Goal: Information Seeking & Learning: Learn about a topic

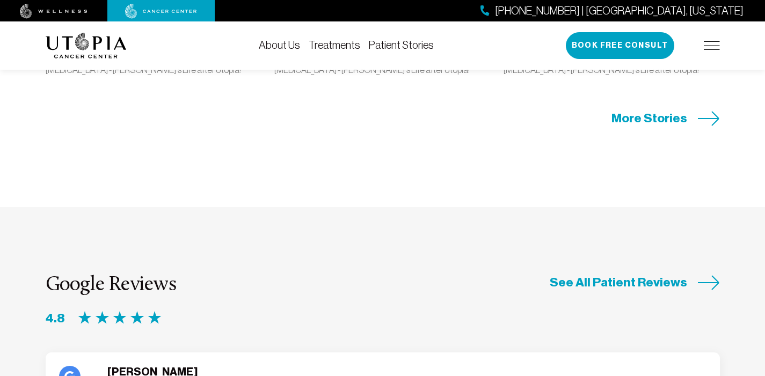
scroll to position [2642, 0]
click at [710, 43] on img at bounding box center [712, 45] width 16 height 9
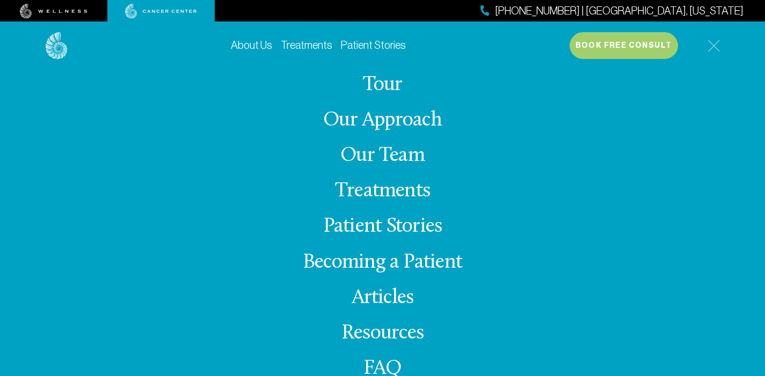
click at [392, 155] on link "Our Team" at bounding box center [382, 156] width 84 height 21
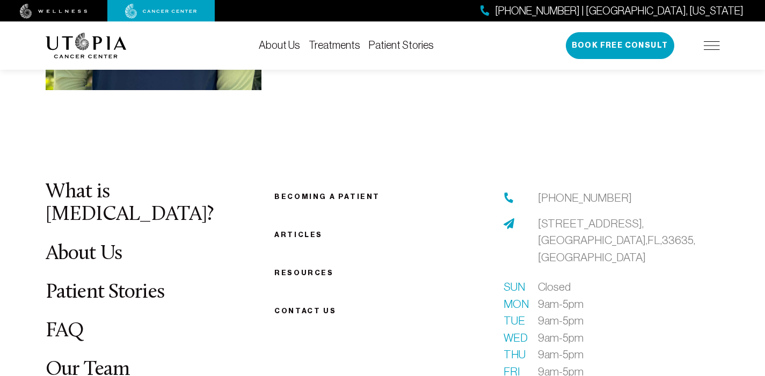
scroll to position [3437, 0]
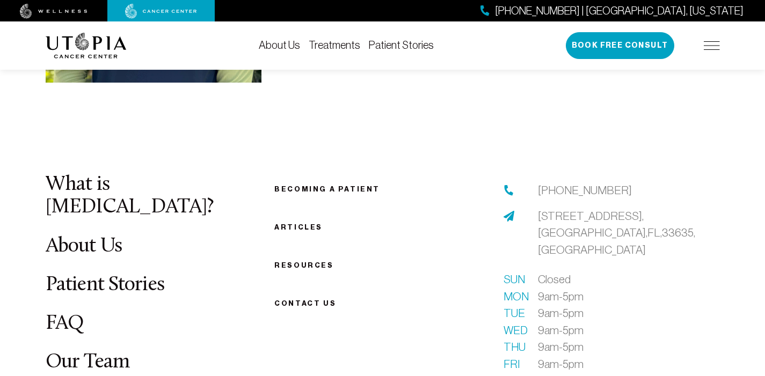
click at [327, 42] on link "Treatments" at bounding box center [335, 45] width 52 height 12
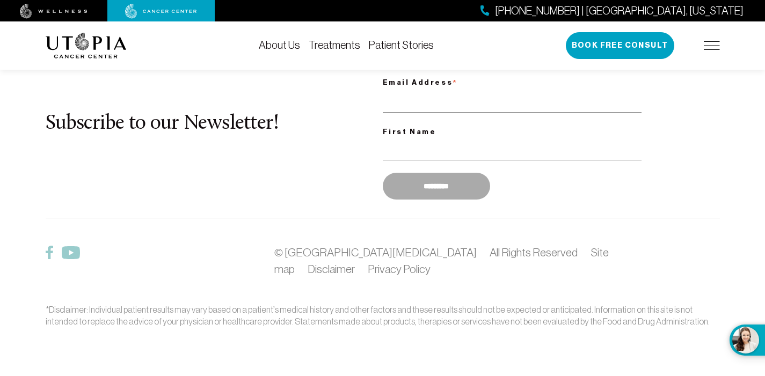
click at [719, 197] on div "Subscribe to our Newsletter! * indicates required Email Address * First Name **…" at bounding box center [383, 130] width 674 height 149
click at [330, 46] on link "Treatments" at bounding box center [335, 45] width 52 height 12
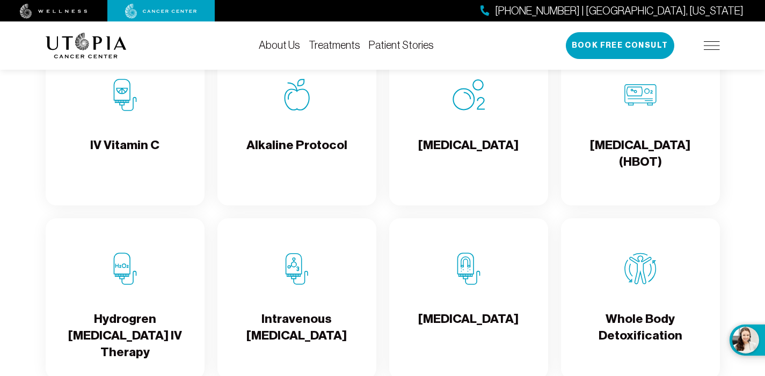
scroll to position [1138, 0]
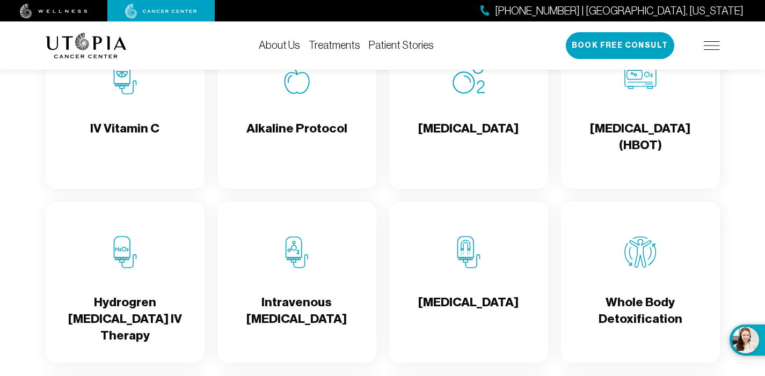
click at [462, 313] on h4 "[MEDICAL_DATA]" at bounding box center [468, 311] width 100 height 35
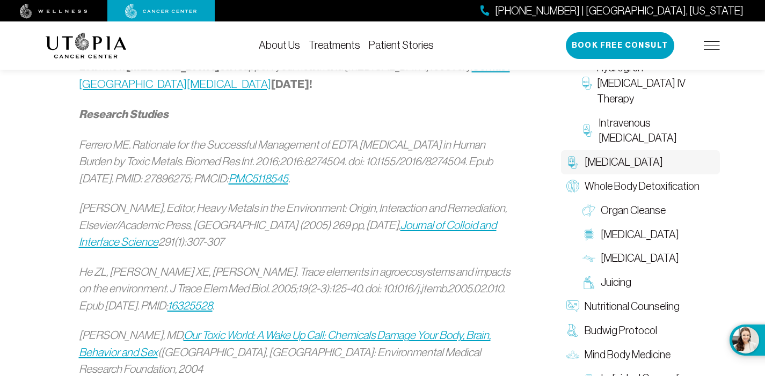
scroll to position [1568, 0]
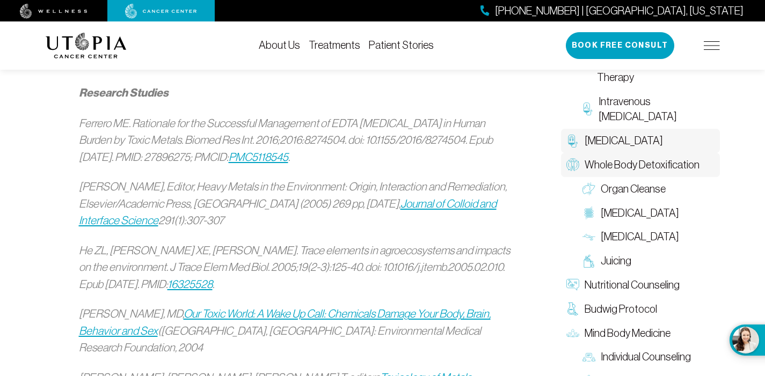
click at [606, 157] on span "Whole Body Detoxification" at bounding box center [642, 165] width 115 height 16
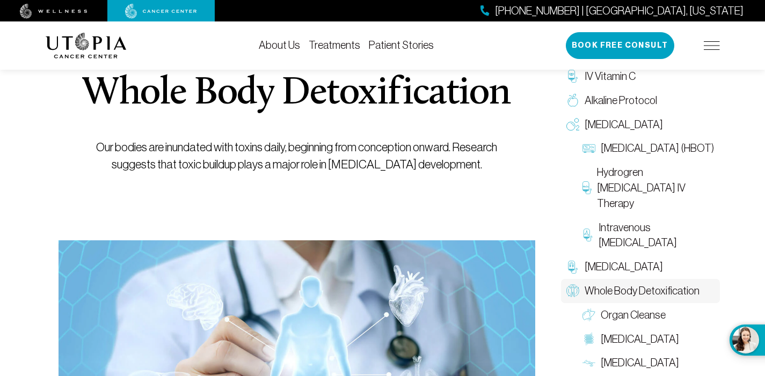
click at [606, 133] on span "[MEDICAL_DATA]" at bounding box center [624, 125] width 78 height 16
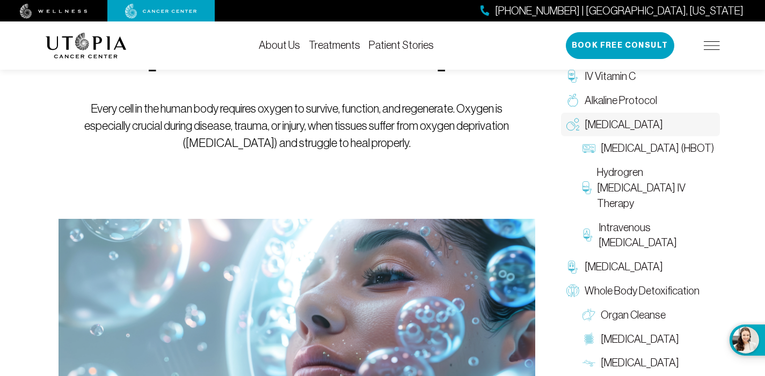
scroll to position [150, 0]
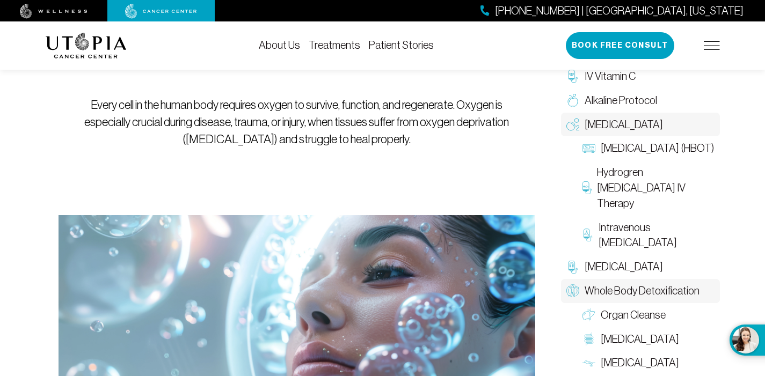
click at [645, 293] on span "Whole Body Detoxification" at bounding box center [642, 292] width 115 height 16
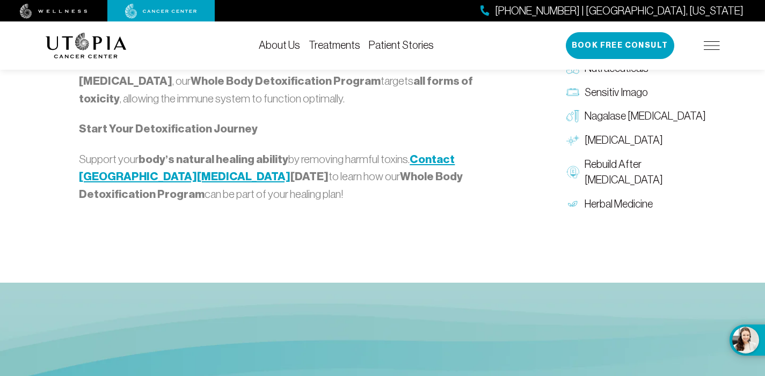
scroll to position [1461, 0]
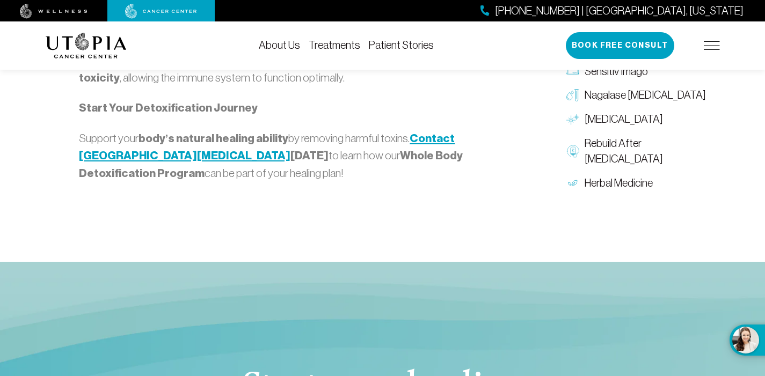
click at [709, 44] on img at bounding box center [712, 45] width 16 height 9
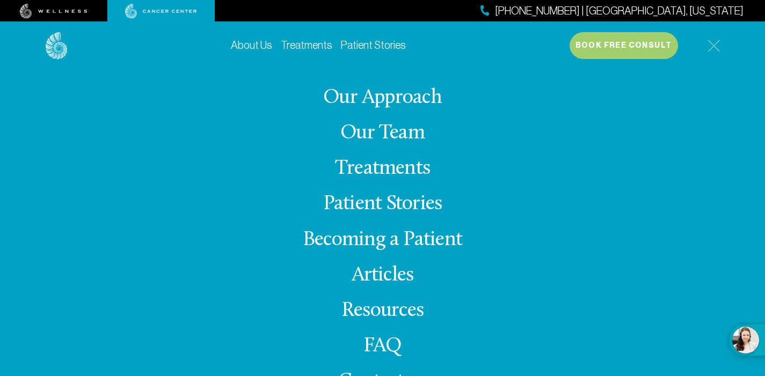
scroll to position [31, 0]
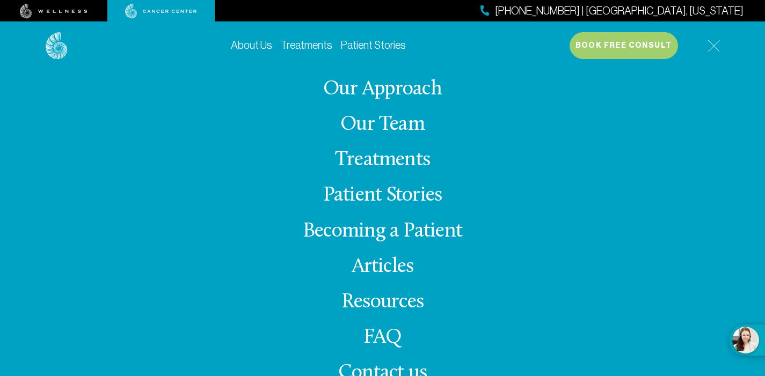
click at [364, 230] on link "Becoming a Patient" at bounding box center [382, 231] width 159 height 21
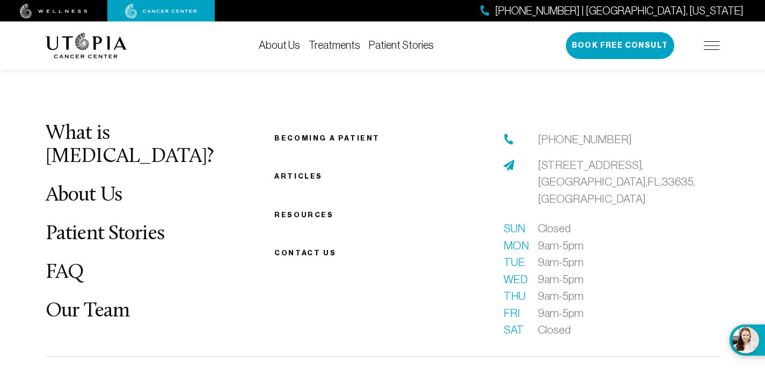
scroll to position [1450, 0]
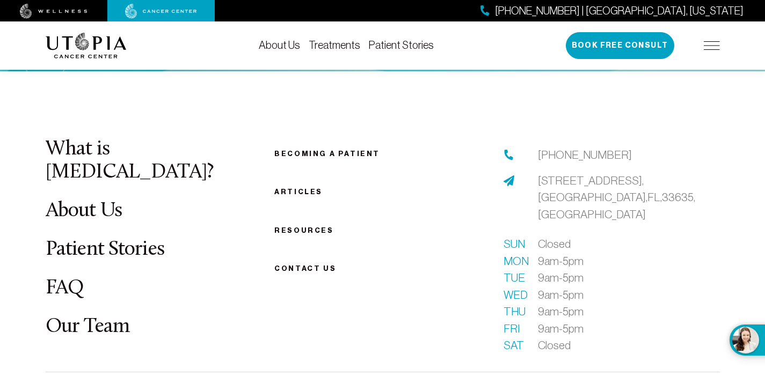
click at [55, 278] on link "FAQ" at bounding box center [65, 288] width 39 height 21
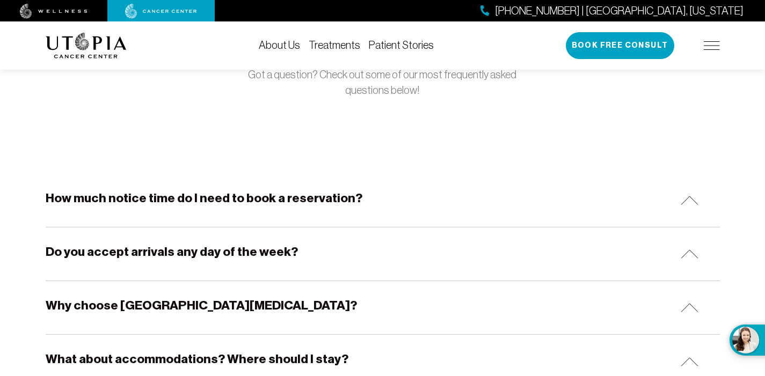
scroll to position [129, 0]
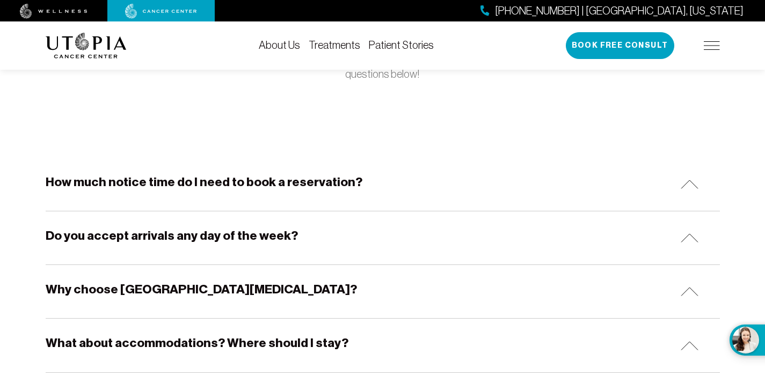
click at [55, 260] on div "Do you accept arrivals any day of the week?" at bounding box center [383, 238] width 674 height 53
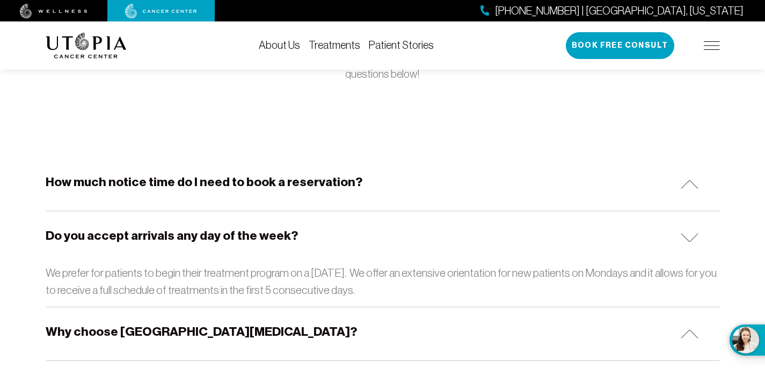
click at [92, 180] on h5 "How much notice time do I need to book a reservation?" at bounding box center [204, 182] width 317 height 17
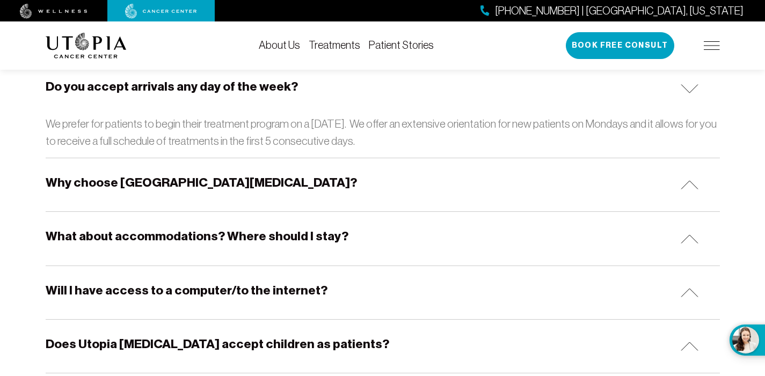
scroll to position [322, 0]
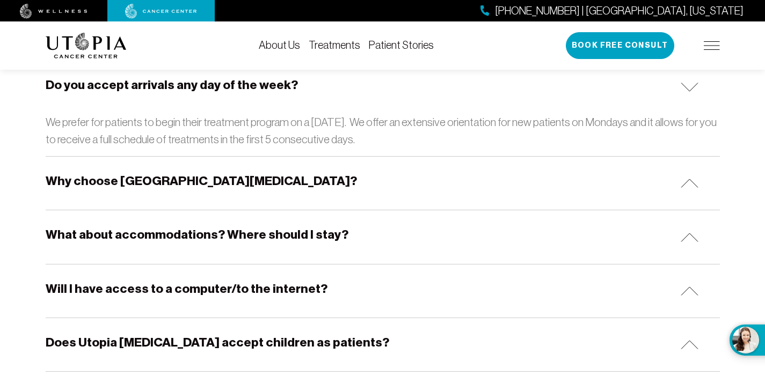
click at [687, 183] on img at bounding box center [690, 183] width 18 height 9
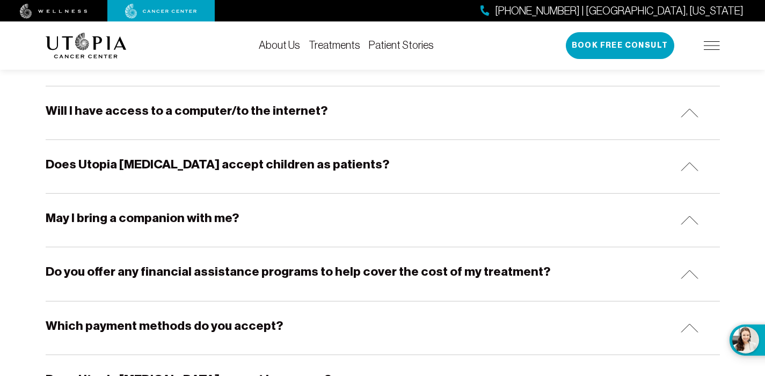
scroll to position [600, 0]
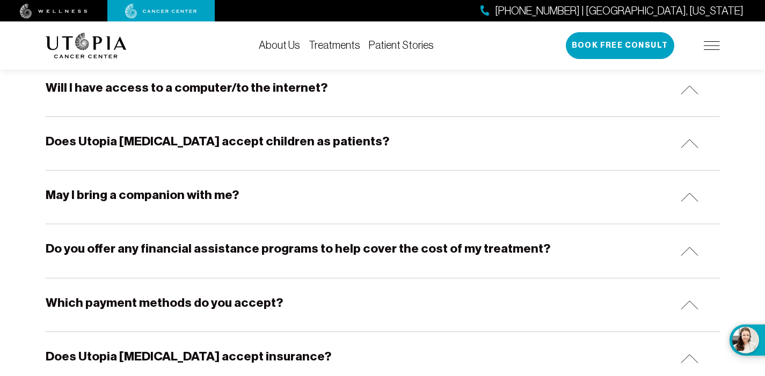
click at [692, 196] on img at bounding box center [690, 197] width 18 height 9
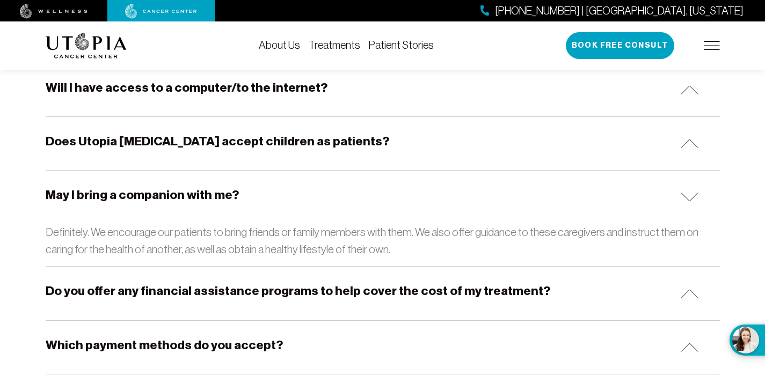
click at [601, 288] on div "Do you offer any financial assistance programs to help cover the cost of my tre…" at bounding box center [383, 293] width 674 height 53
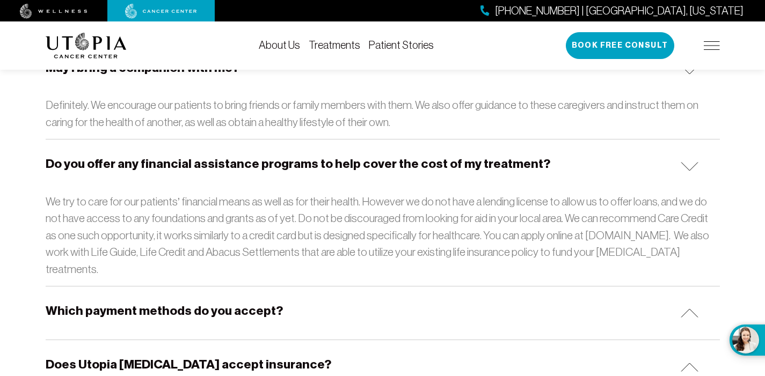
scroll to position [729, 0]
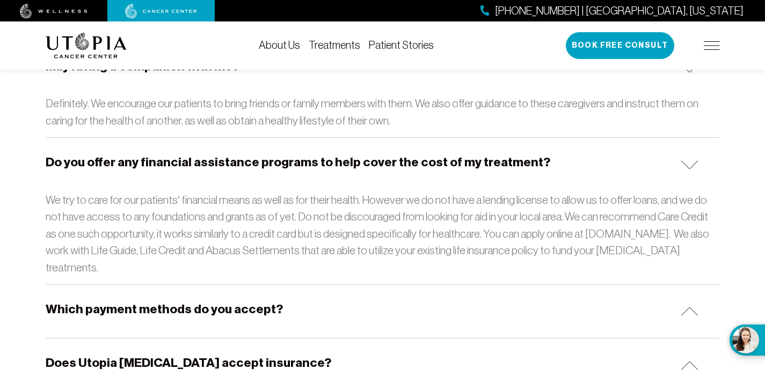
click at [696, 300] on div "Which payment methods do you accept?" at bounding box center [383, 311] width 674 height 53
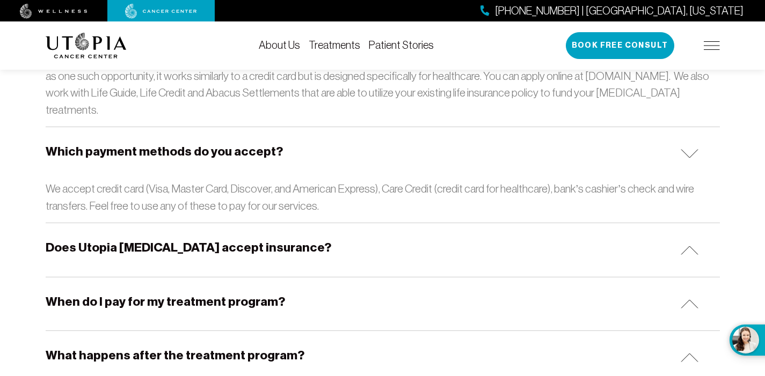
scroll to position [889, 0]
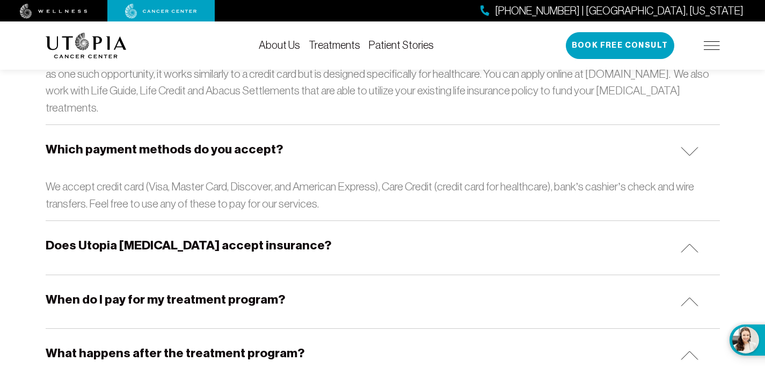
click at [693, 244] on img at bounding box center [690, 248] width 18 height 9
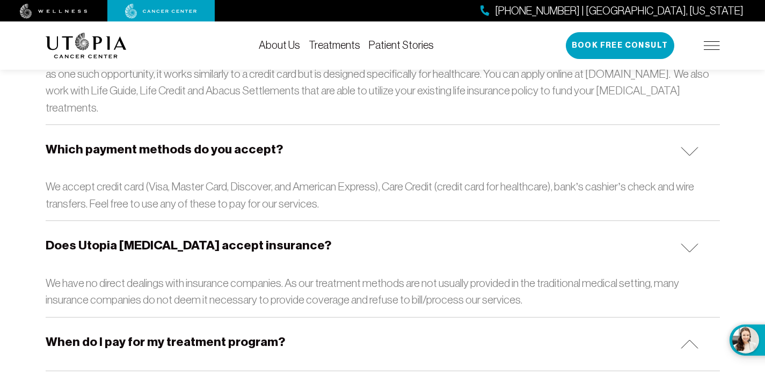
click at [691, 340] on img at bounding box center [690, 344] width 18 height 9
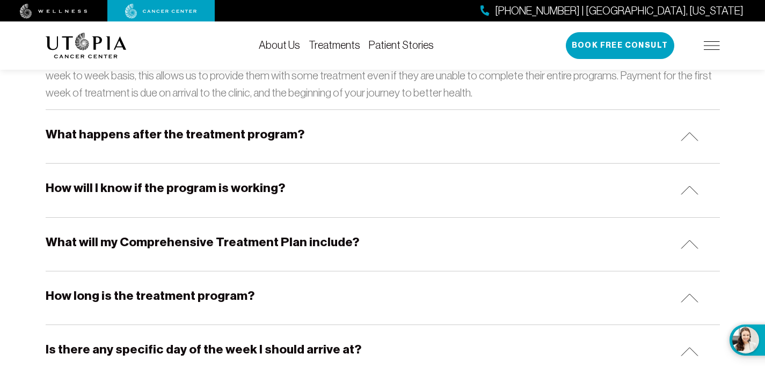
scroll to position [1223, 0]
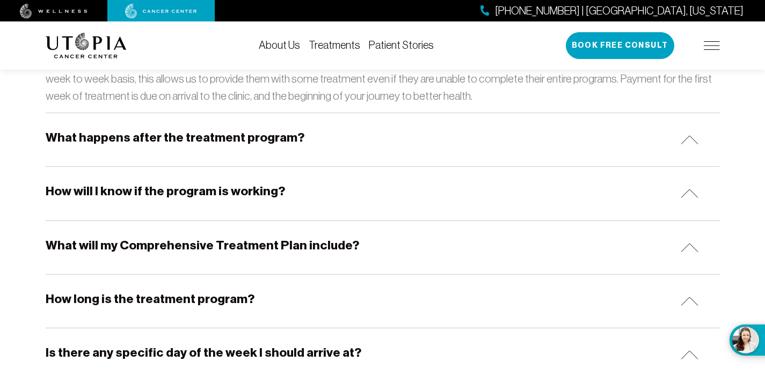
click at [691, 189] on img at bounding box center [690, 193] width 18 height 9
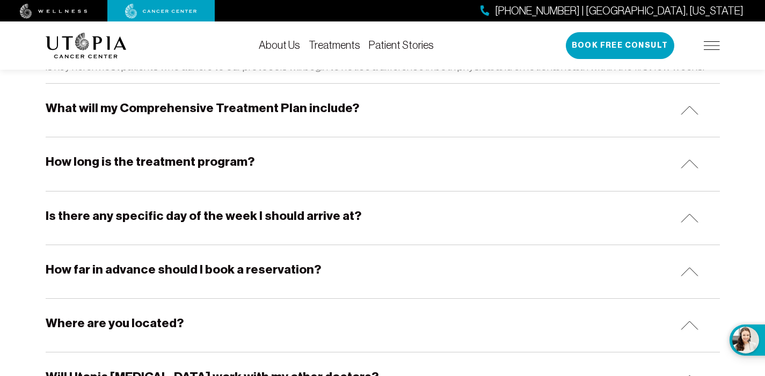
scroll to position [1421, 0]
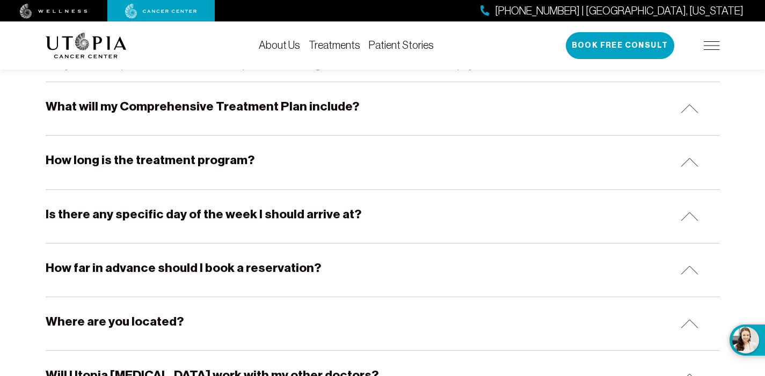
click at [690, 158] on img at bounding box center [690, 162] width 18 height 9
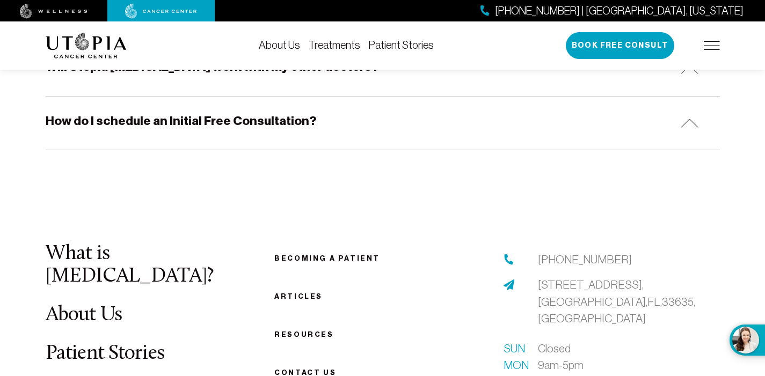
scroll to position [1725, 0]
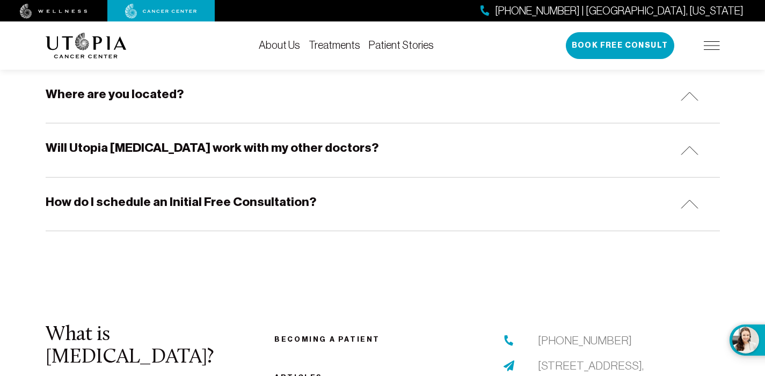
click at [692, 146] on img at bounding box center [690, 150] width 18 height 9
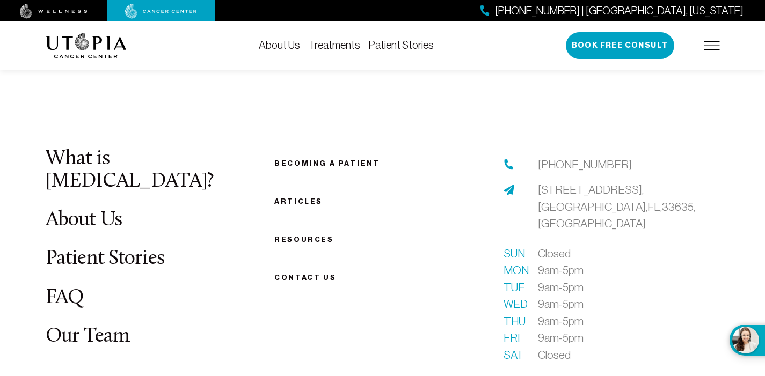
scroll to position [1942, 0]
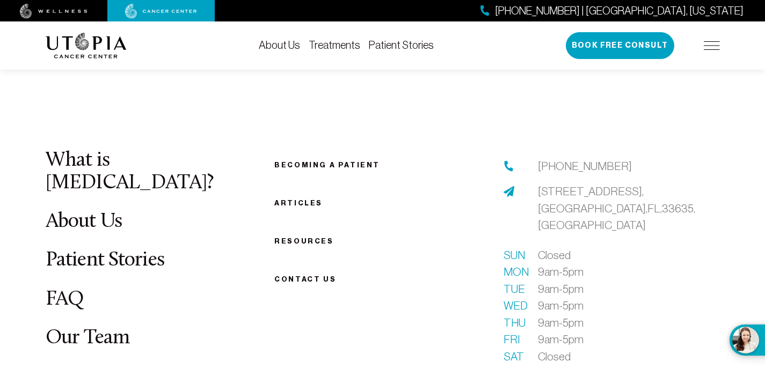
click at [104, 212] on link "About Us" at bounding box center [84, 222] width 77 height 21
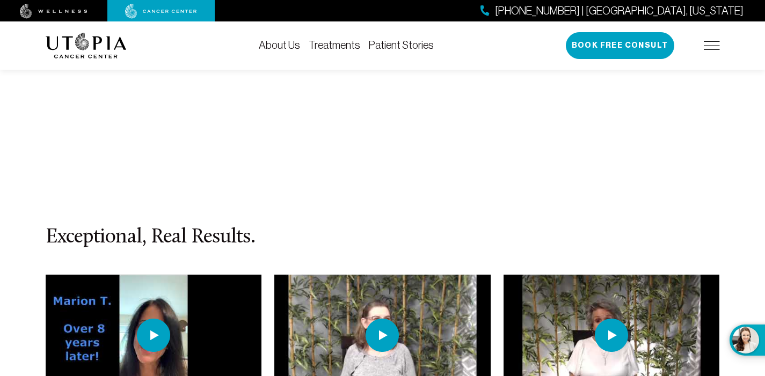
scroll to position [4734, 0]
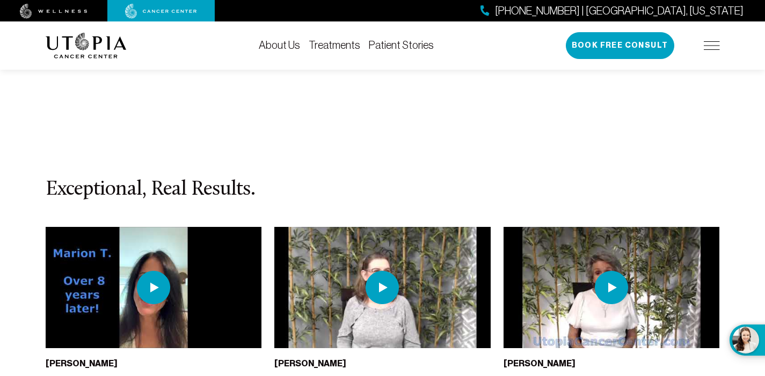
click at [155, 271] on img at bounding box center [153, 287] width 33 height 33
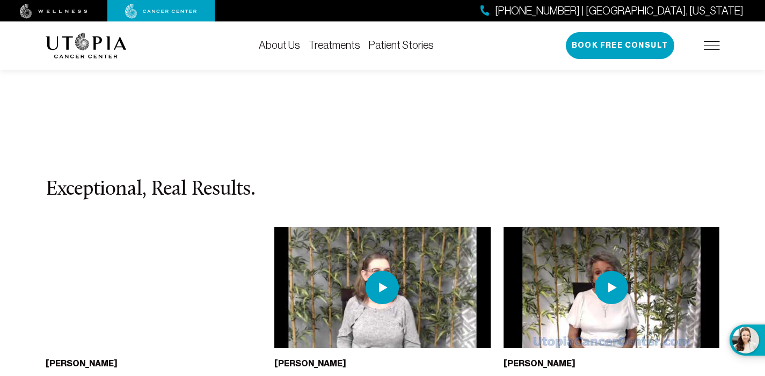
click at [381, 271] on img at bounding box center [382, 287] width 33 height 33
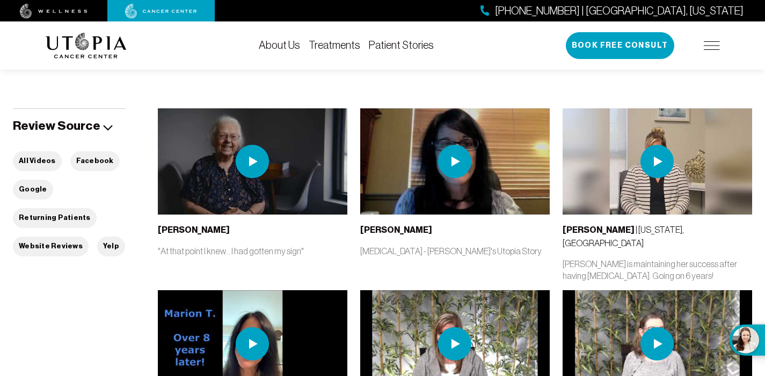
scroll to position [194, 0]
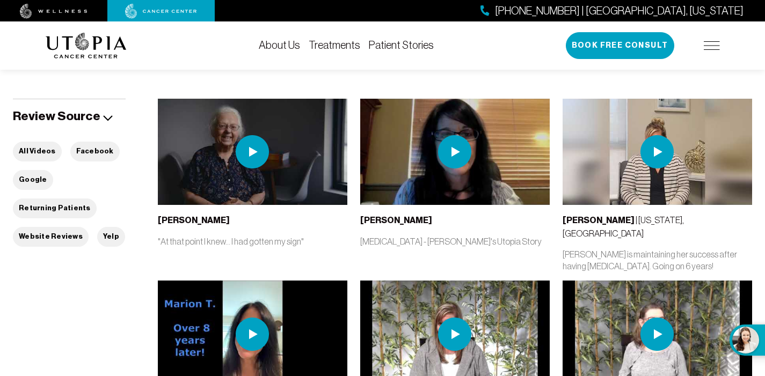
click at [659, 153] on img at bounding box center [657, 151] width 33 height 33
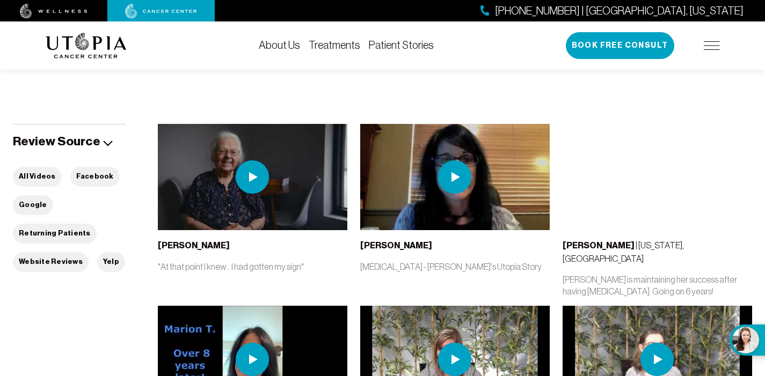
scroll to position [159, 0]
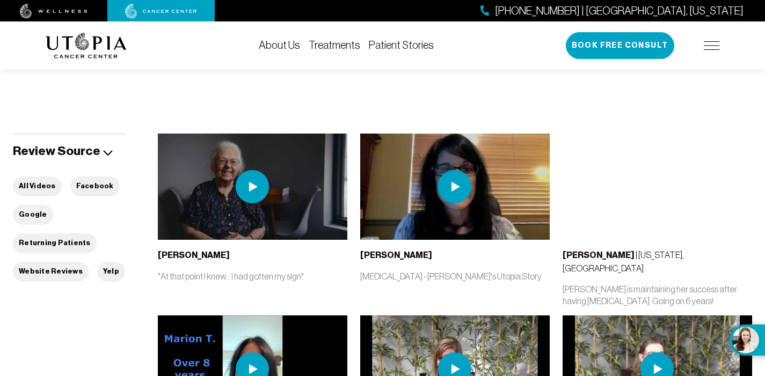
click at [459, 184] on img at bounding box center [454, 186] width 33 height 33
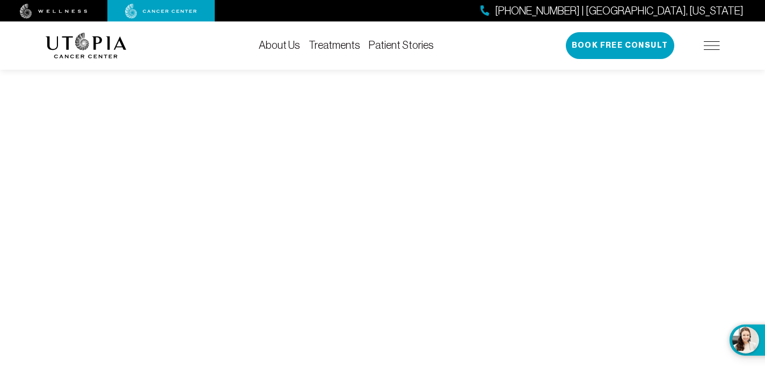
scroll to position [4734, 0]
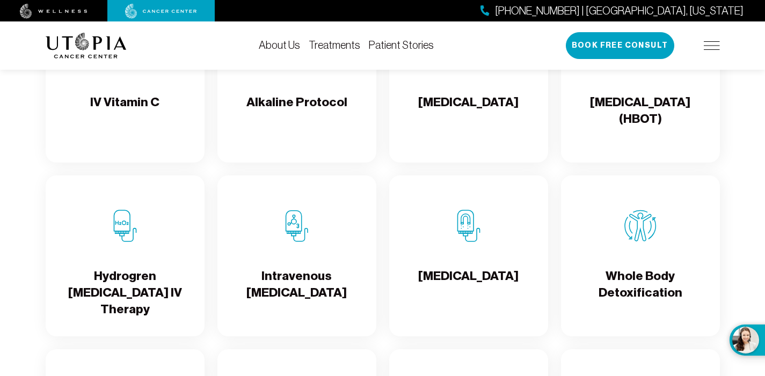
scroll to position [1138, 0]
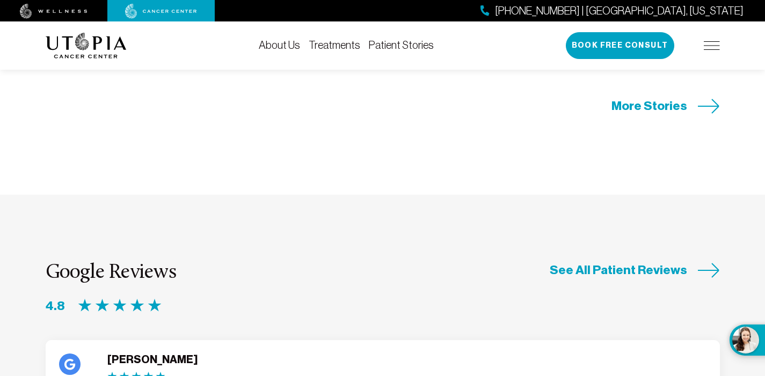
scroll to position [2642, 0]
